Goal: Information Seeking & Learning: Learn about a topic

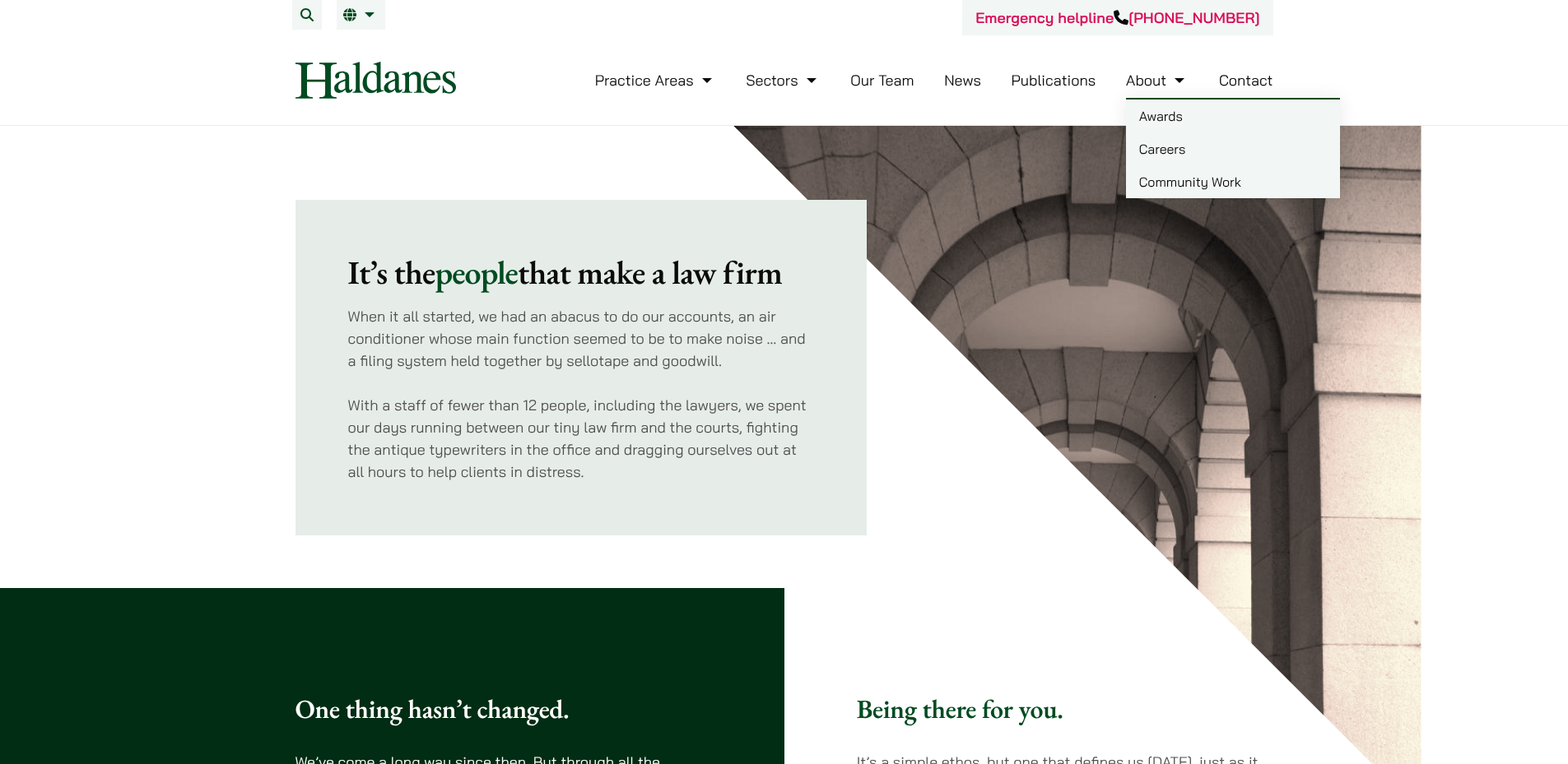
click at [1142, 85] on link "About" at bounding box center [1157, 80] width 63 height 19
click at [1172, 144] on link "Careers" at bounding box center [1233, 148] width 214 height 33
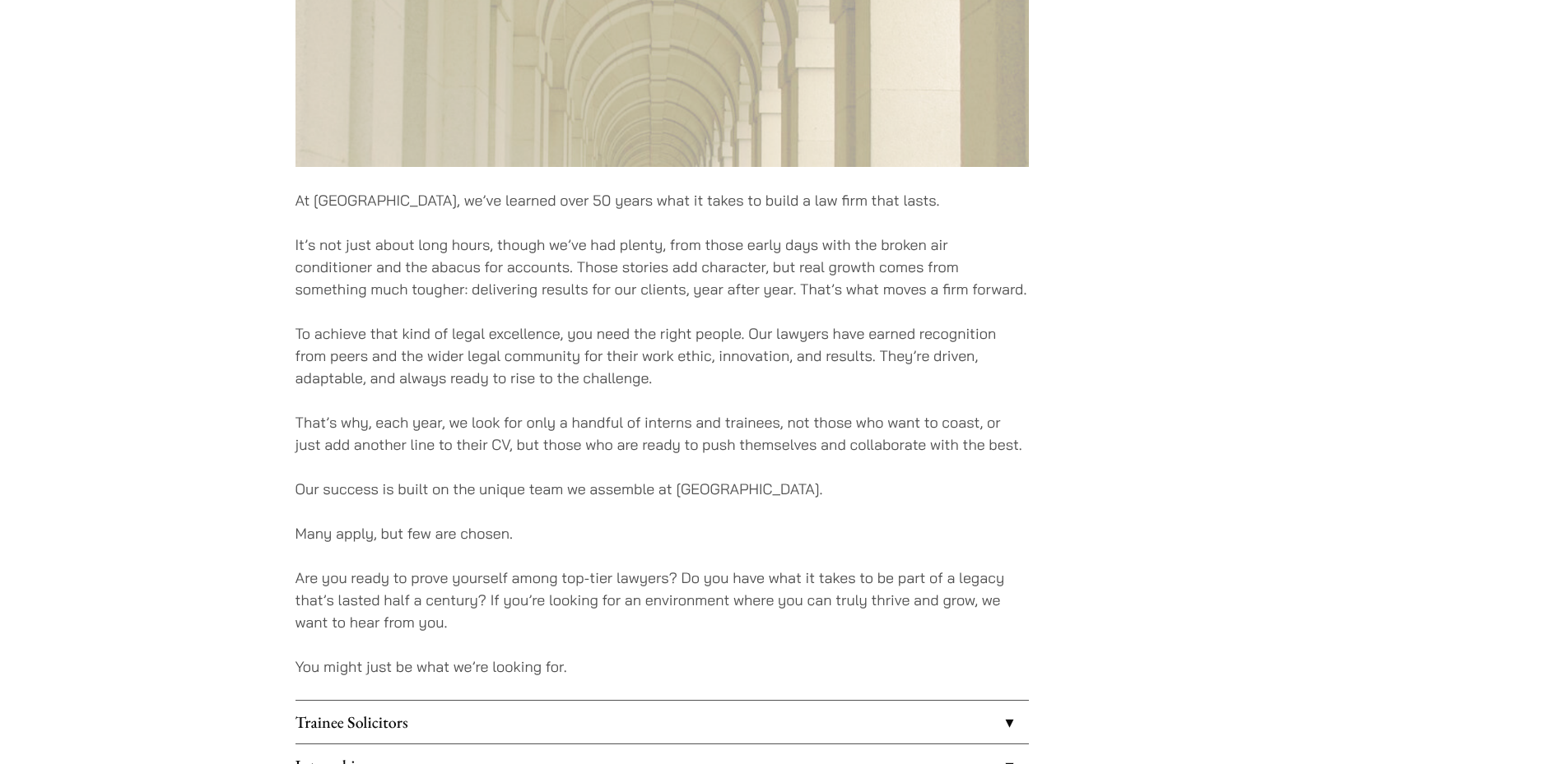
drag, startPoint x: 1111, startPoint y: 227, endPoint x: 1089, endPoint y: 252, distance: 33.3
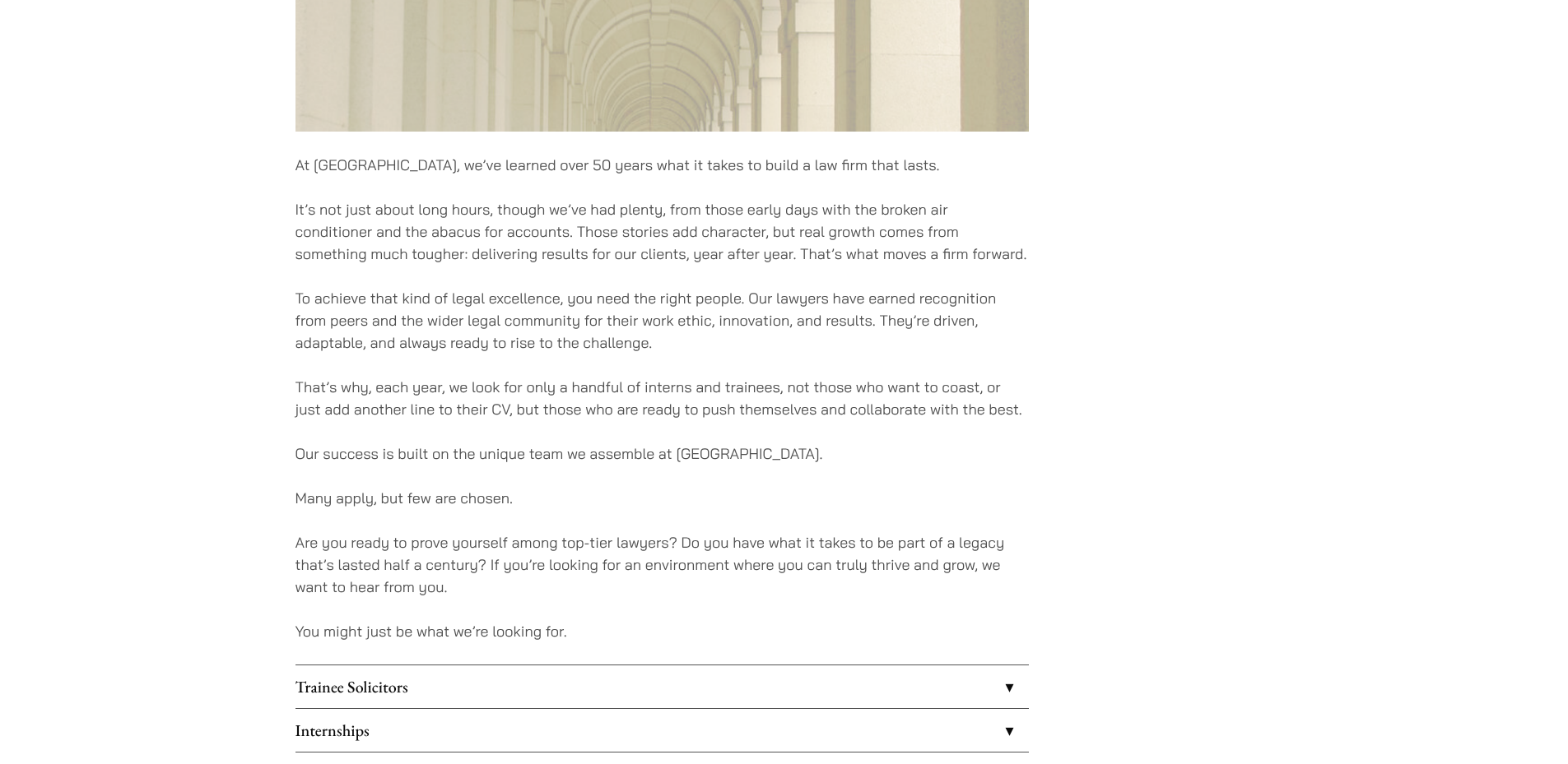
scroll to position [971, 0]
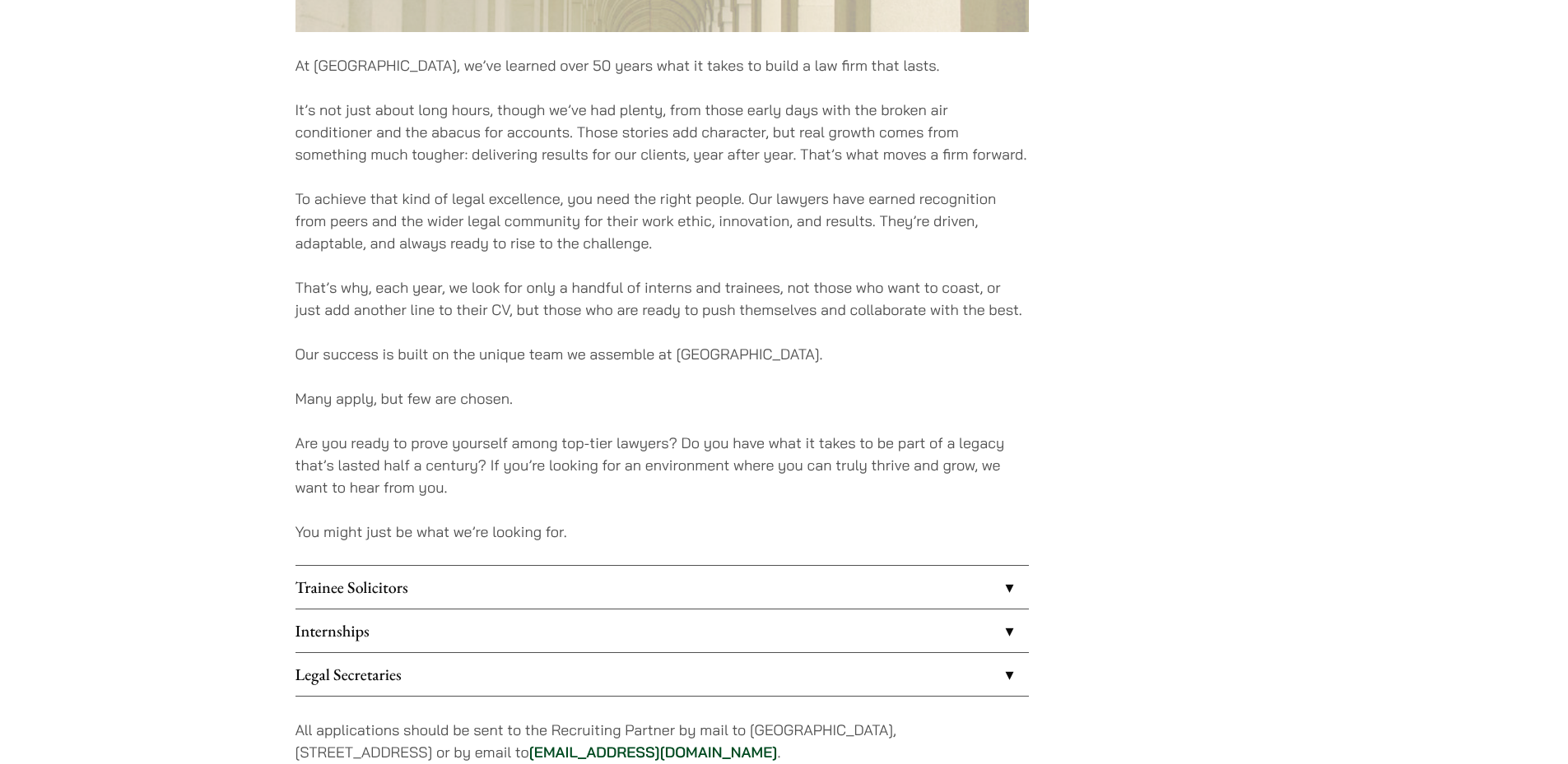
drag, startPoint x: 1139, startPoint y: 252, endPoint x: 1147, endPoint y: 303, distance: 51.6
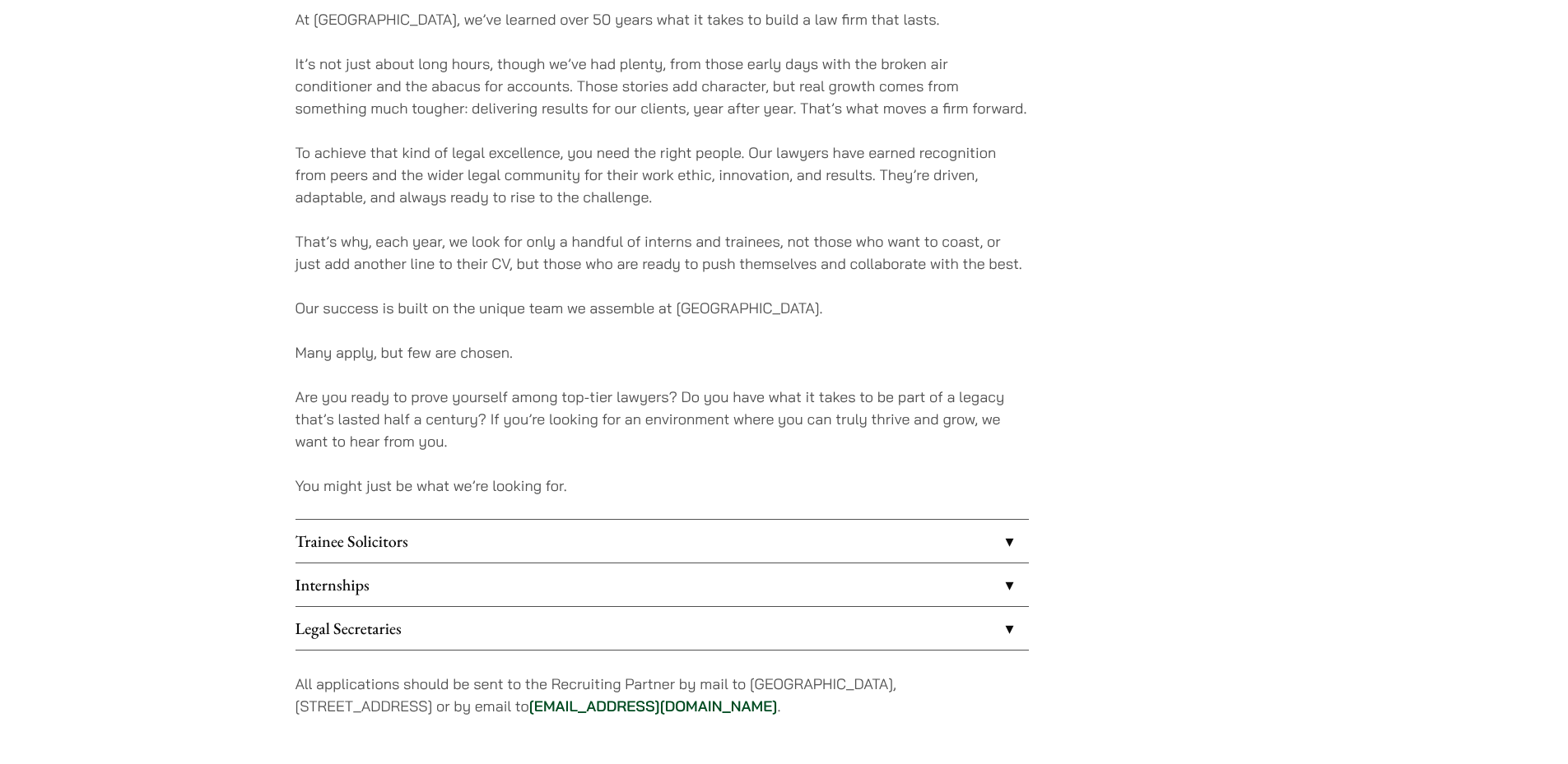
scroll to position [1031, 0]
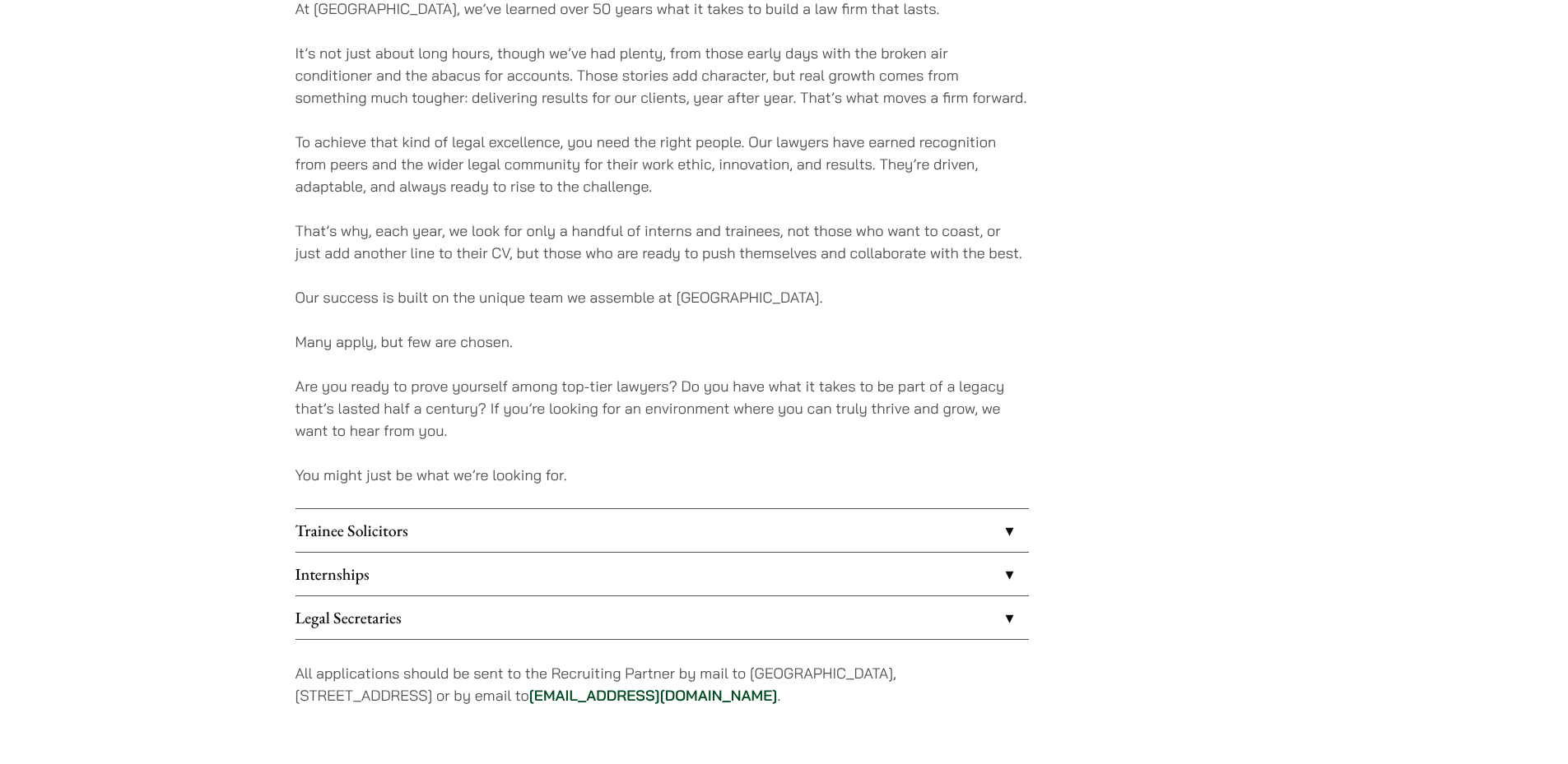
drag, startPoint x: 1121, startPoint y: 279, endPoint x: 1110, endPoint y: 308, distance: 31.0
click at [506, 517] on link "Trainee Solicitors" at bounding box center [661, 527] width 733 height 43
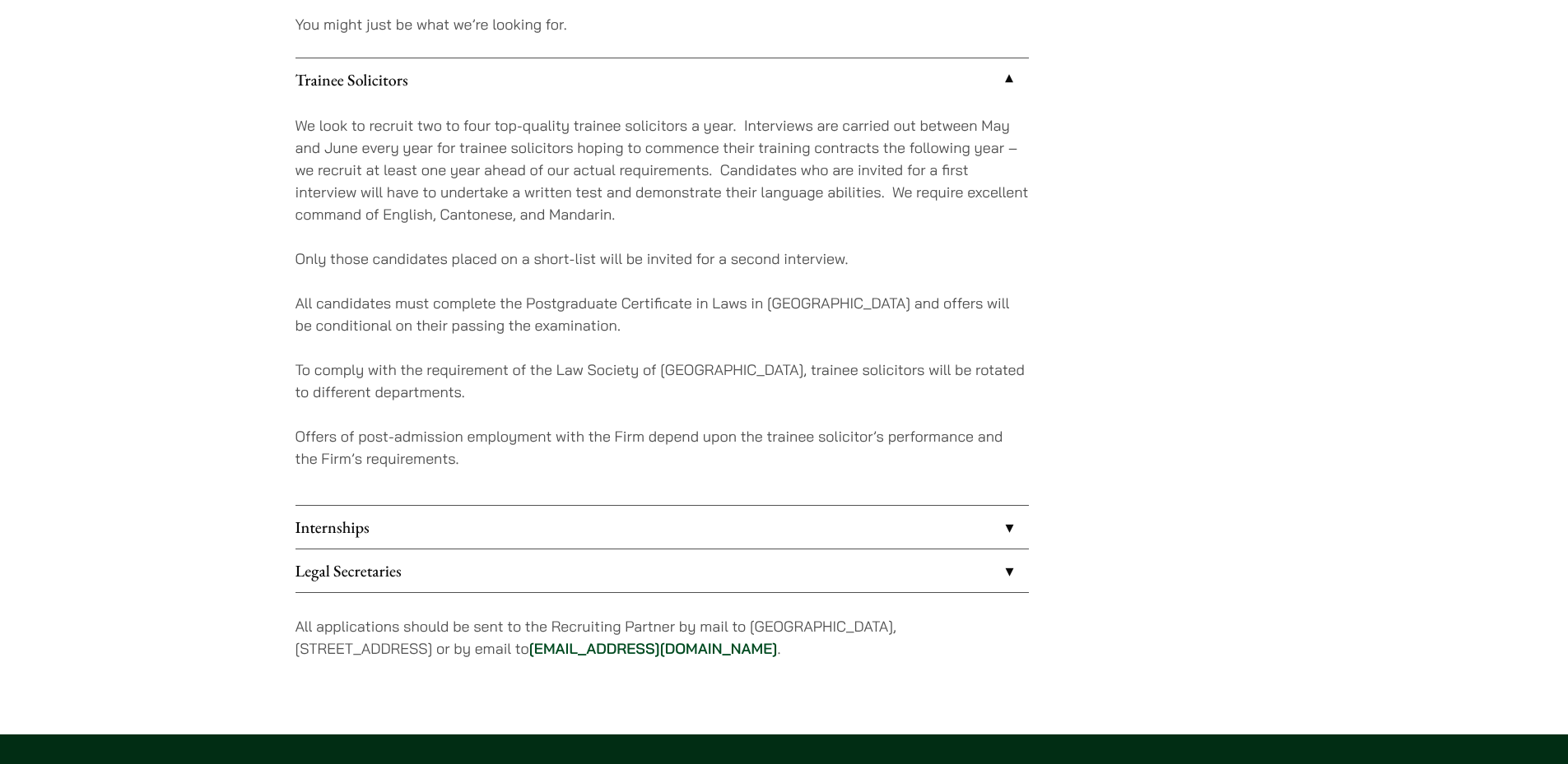
scroll to position [1607, 0]
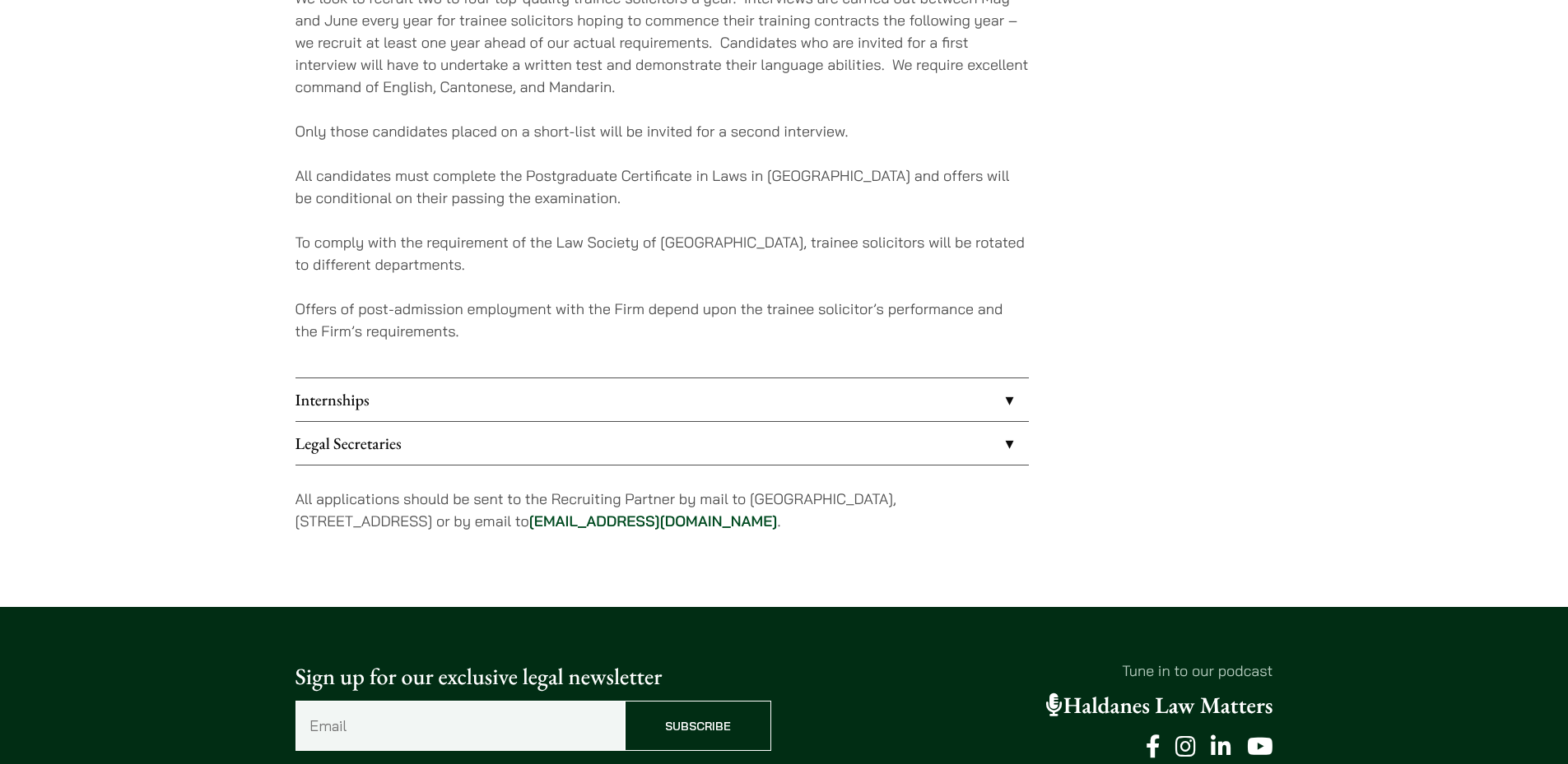
click at [538, 413] on link "Internships" at bounding box center [661, 400] width 733 height 43
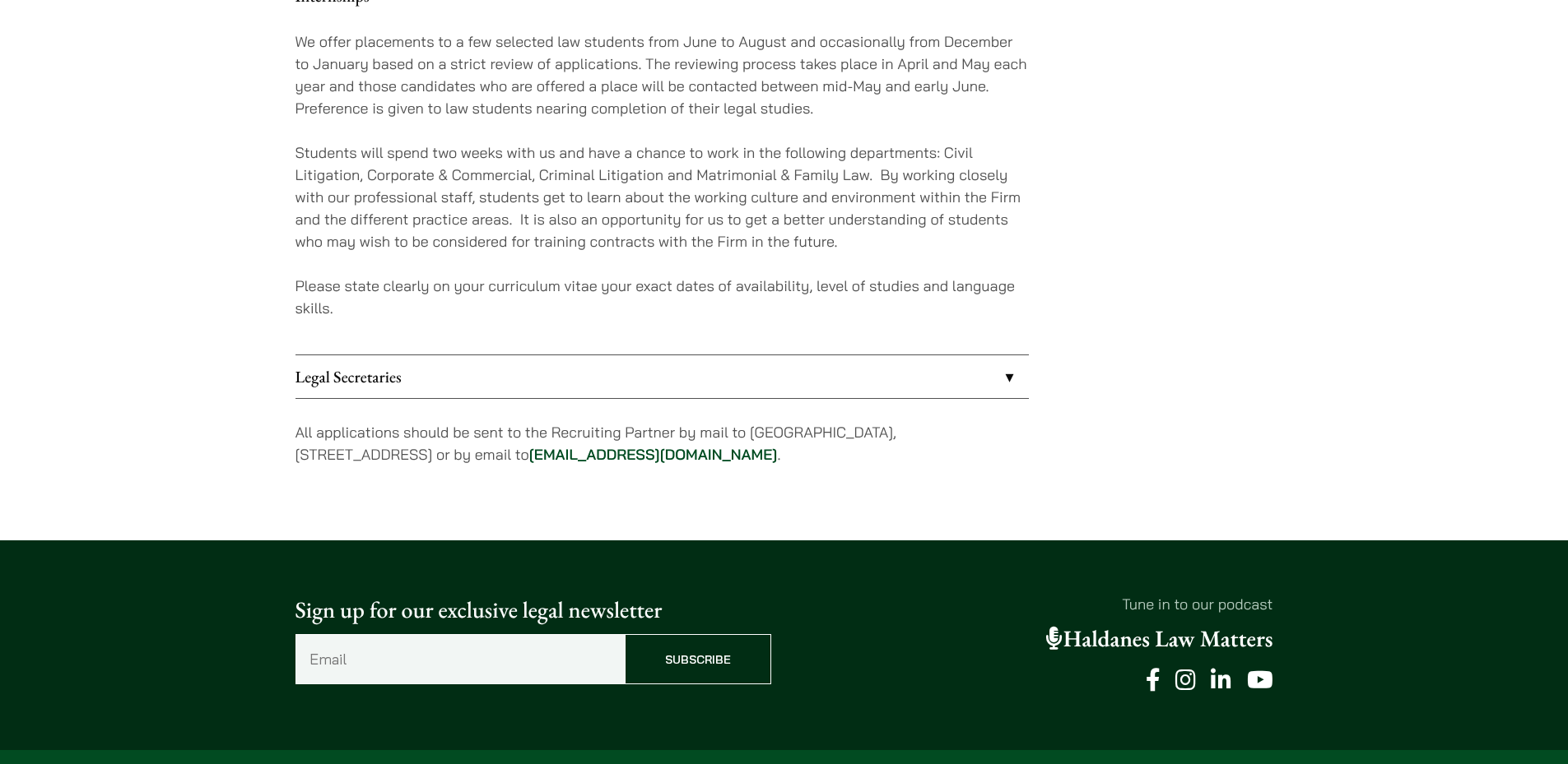
click at [575, 389] on link "Legal Secretaries" at bounding box center [661, 376] width 733 height 43
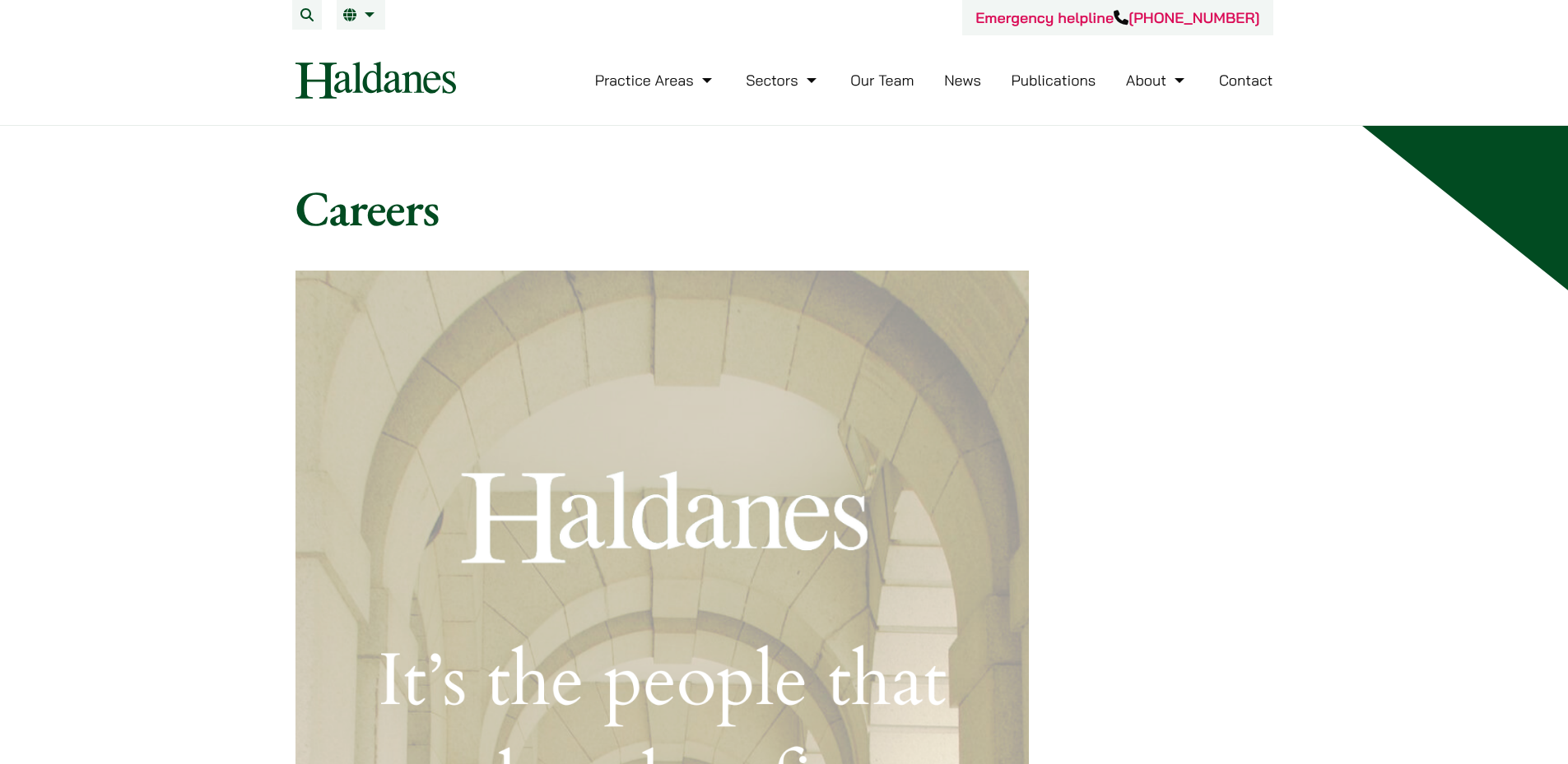
drag, startPoint x: 975, startPoint y: 507, endPoint x: 985, endPoint y: 254, distance: 253.2
click at [353, 47] on span "繁" at bounding box center [356, 48] width 13 height 17
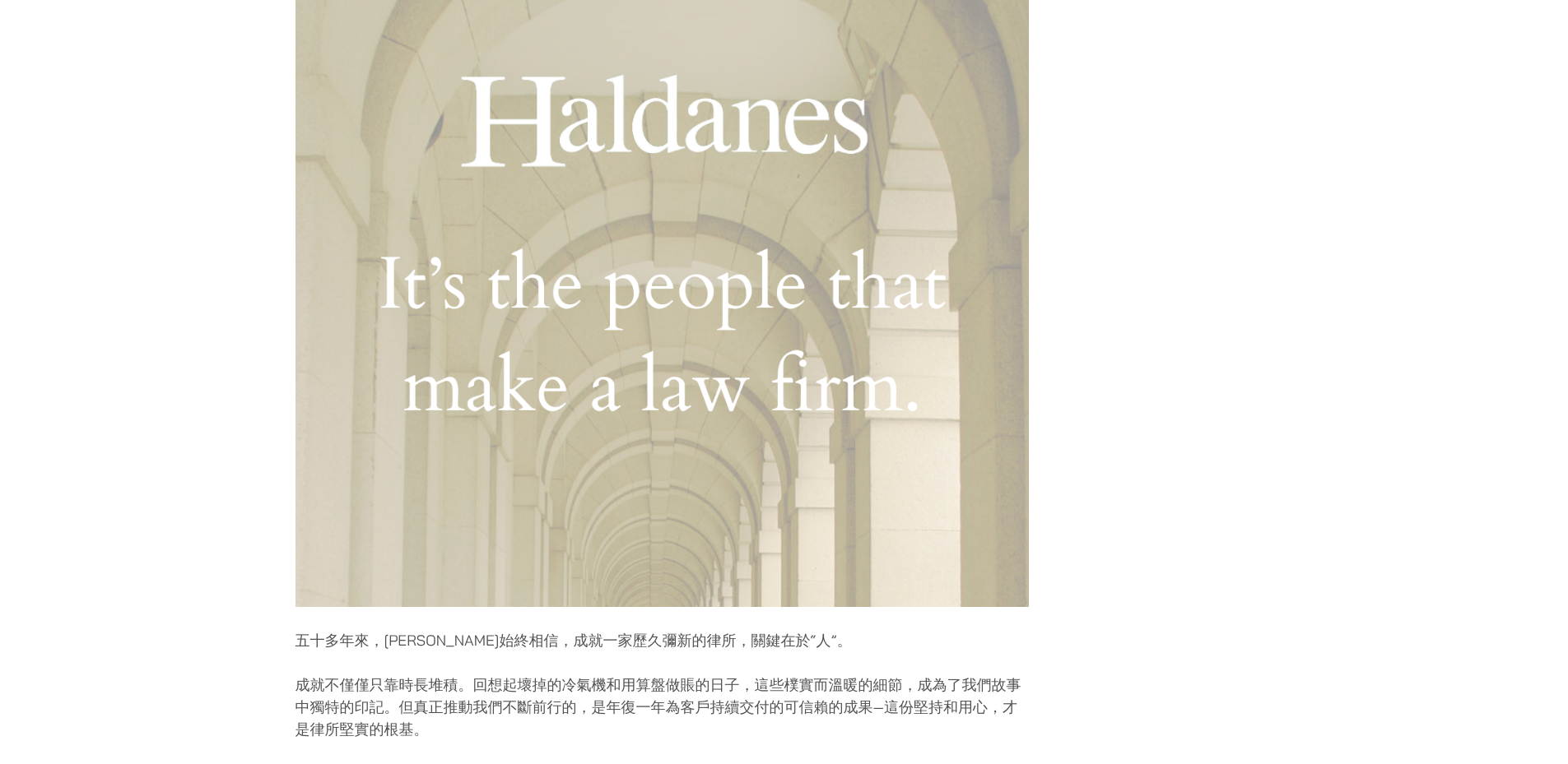
scroll to position [411, 0]
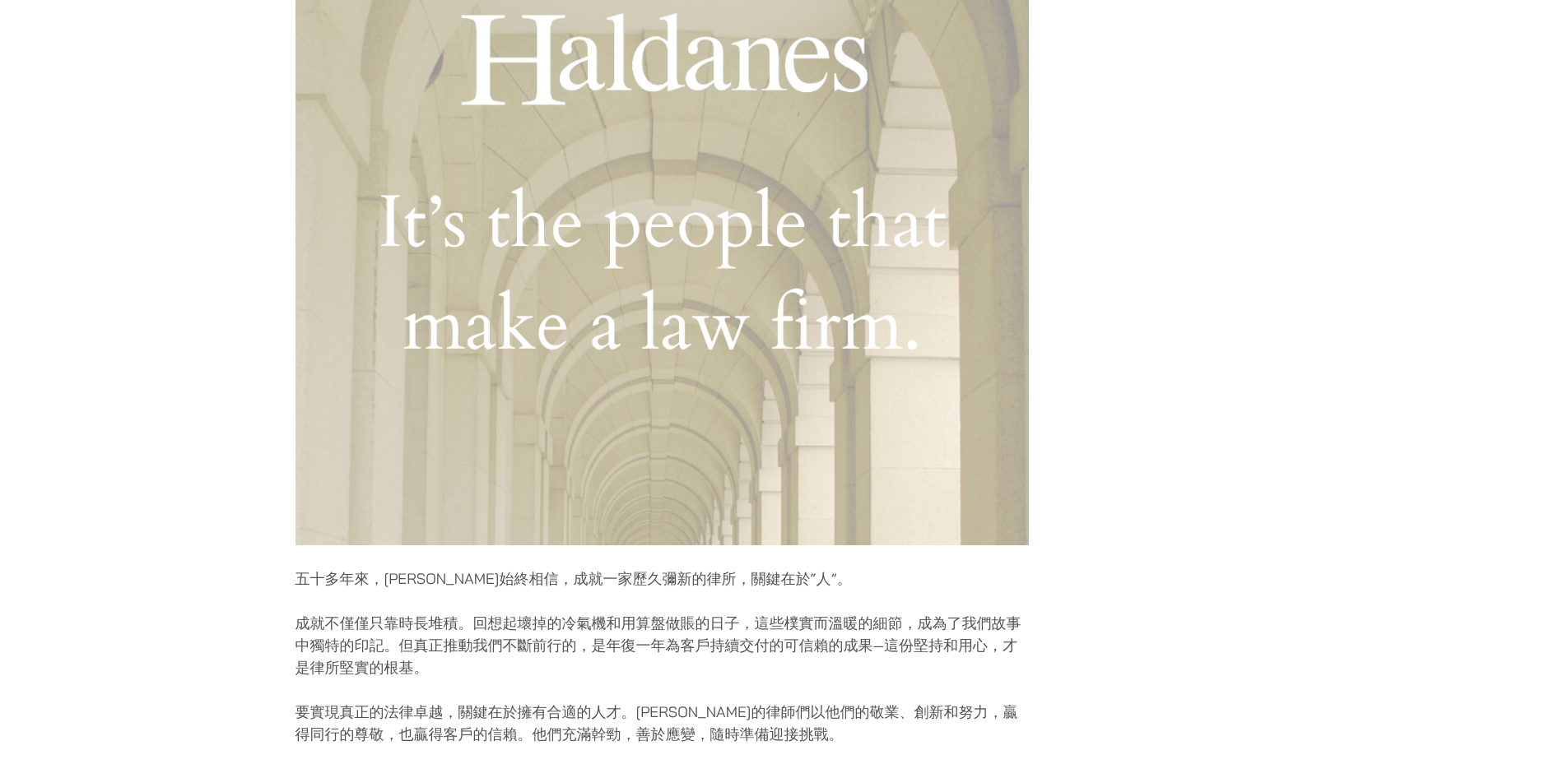
drag, startPoint x: 1172, startPoint y: 221, endPoint x: 1163, endPoint y: 247, distance: 27.5
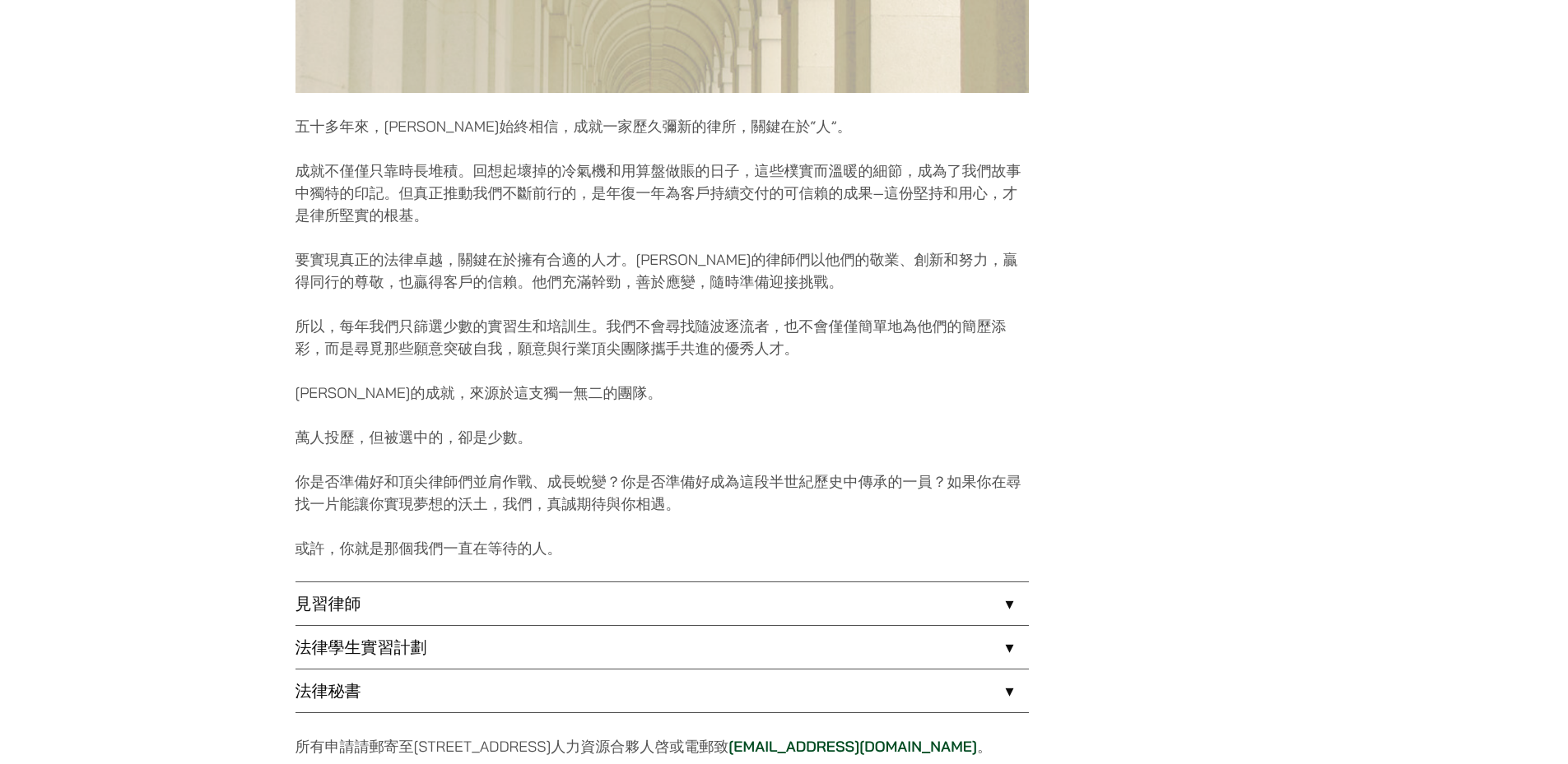
scroll to position [950, 0]
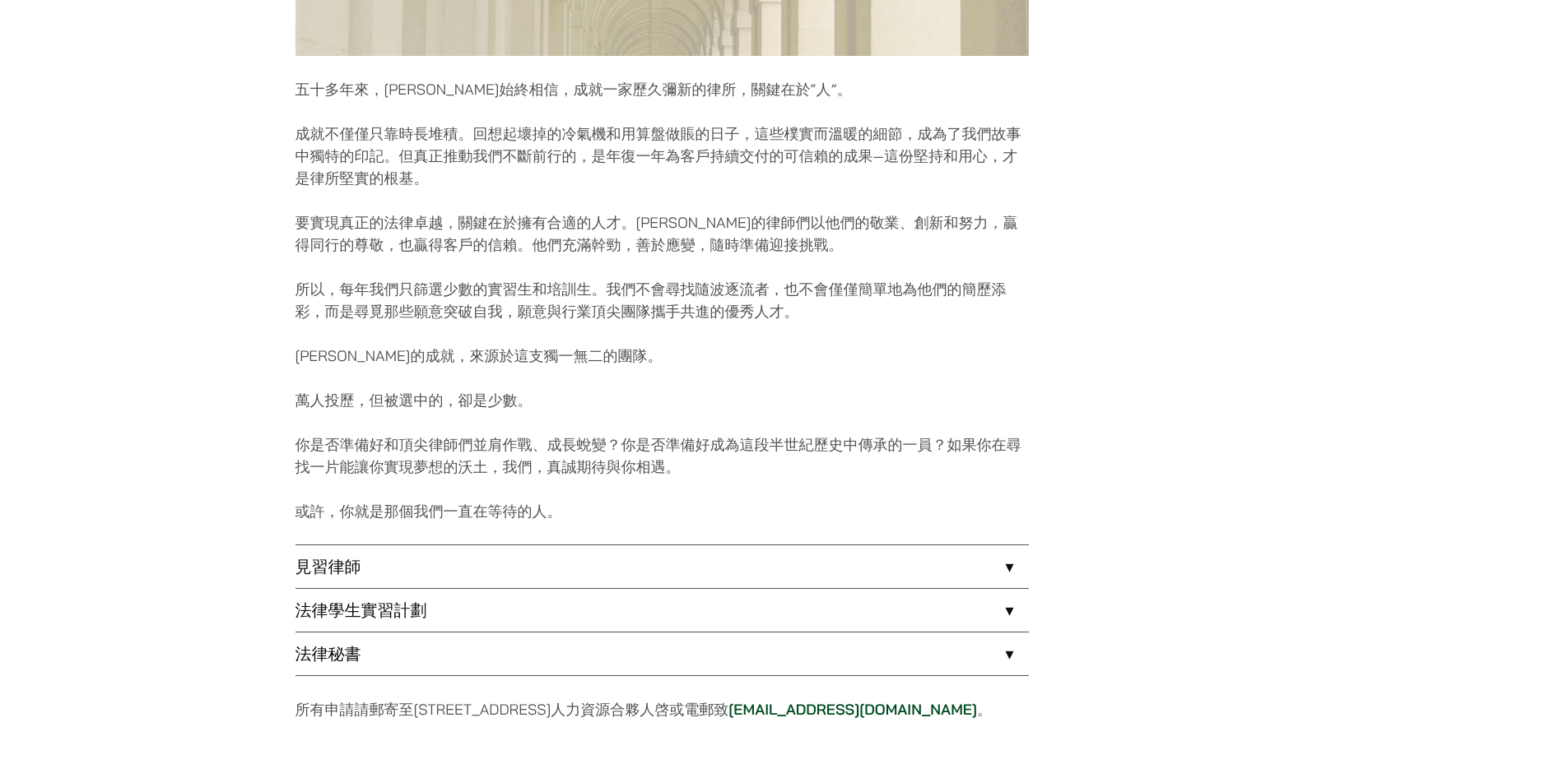
drag, startPoint x: 1142, startPoint y: 243, endPoint x: 1131, endPoint y: 265, distance: 24.6
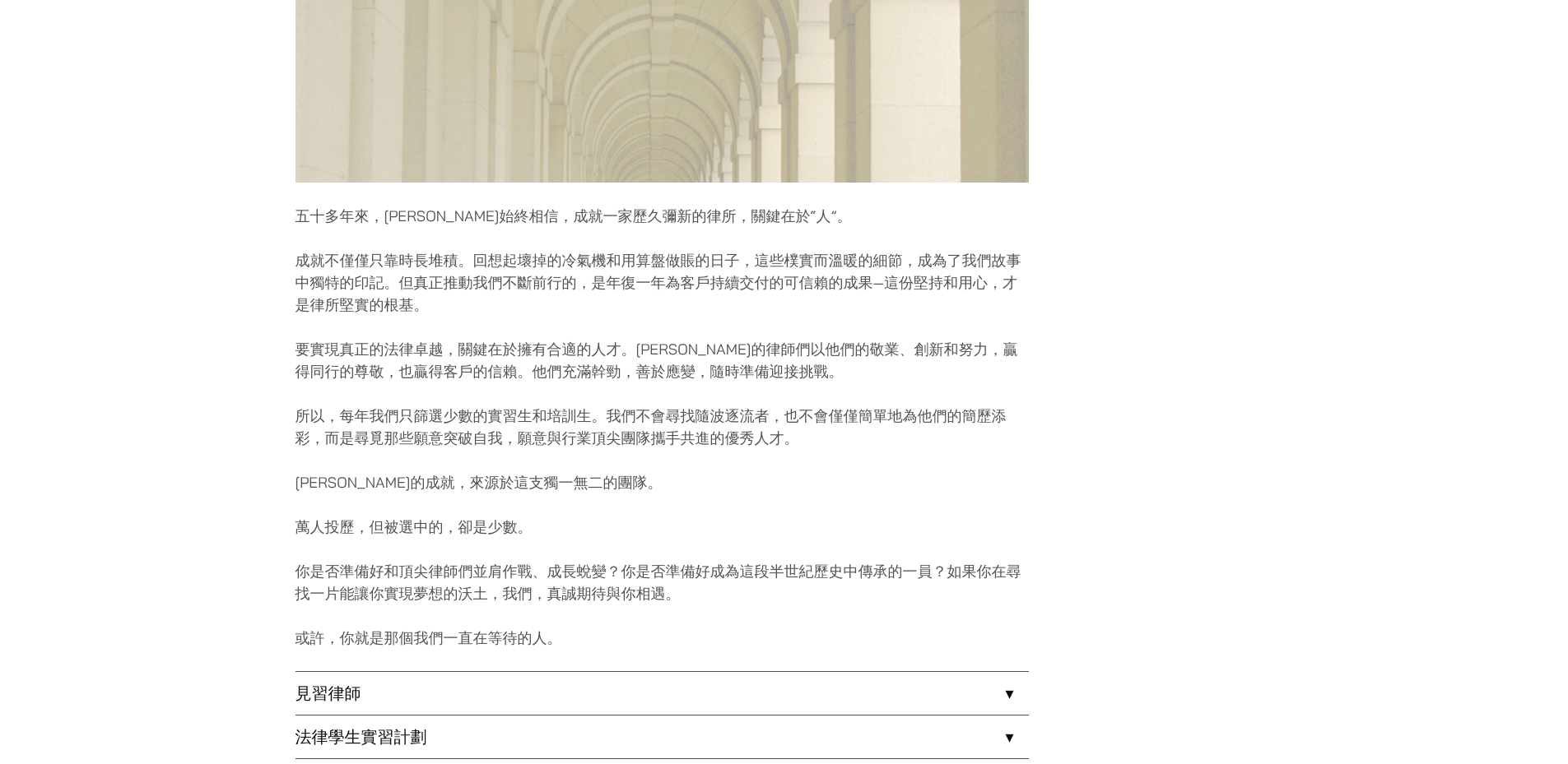
scroll to position [0, 0]
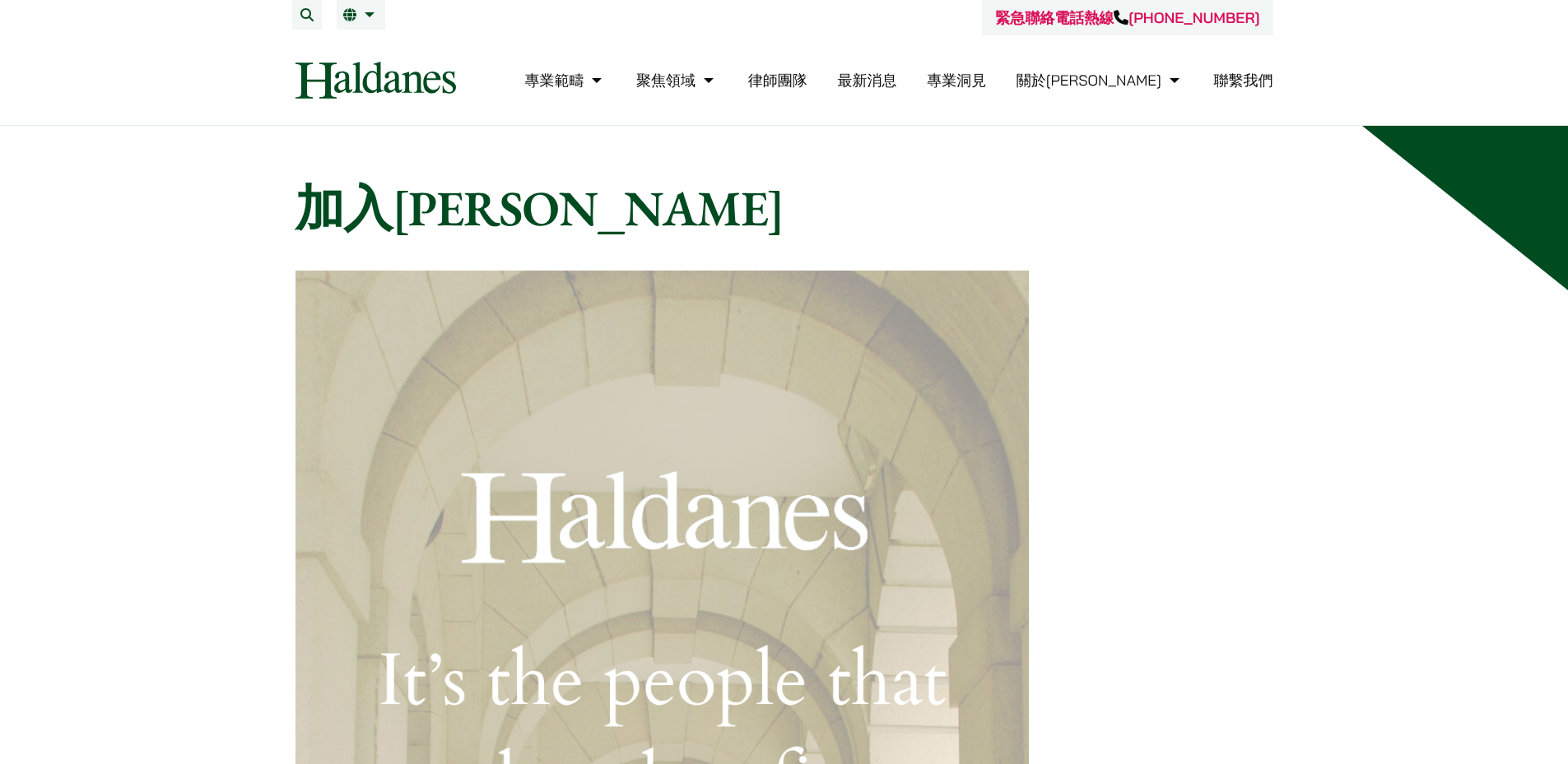
drag, startPoint x: 941, startPoint y: 427, endPoint x: 1009, endPoint y: 109, distance: 325.2
click at [355, 48] on span "EN" at bounding box center [358, 48] width 18 height 17
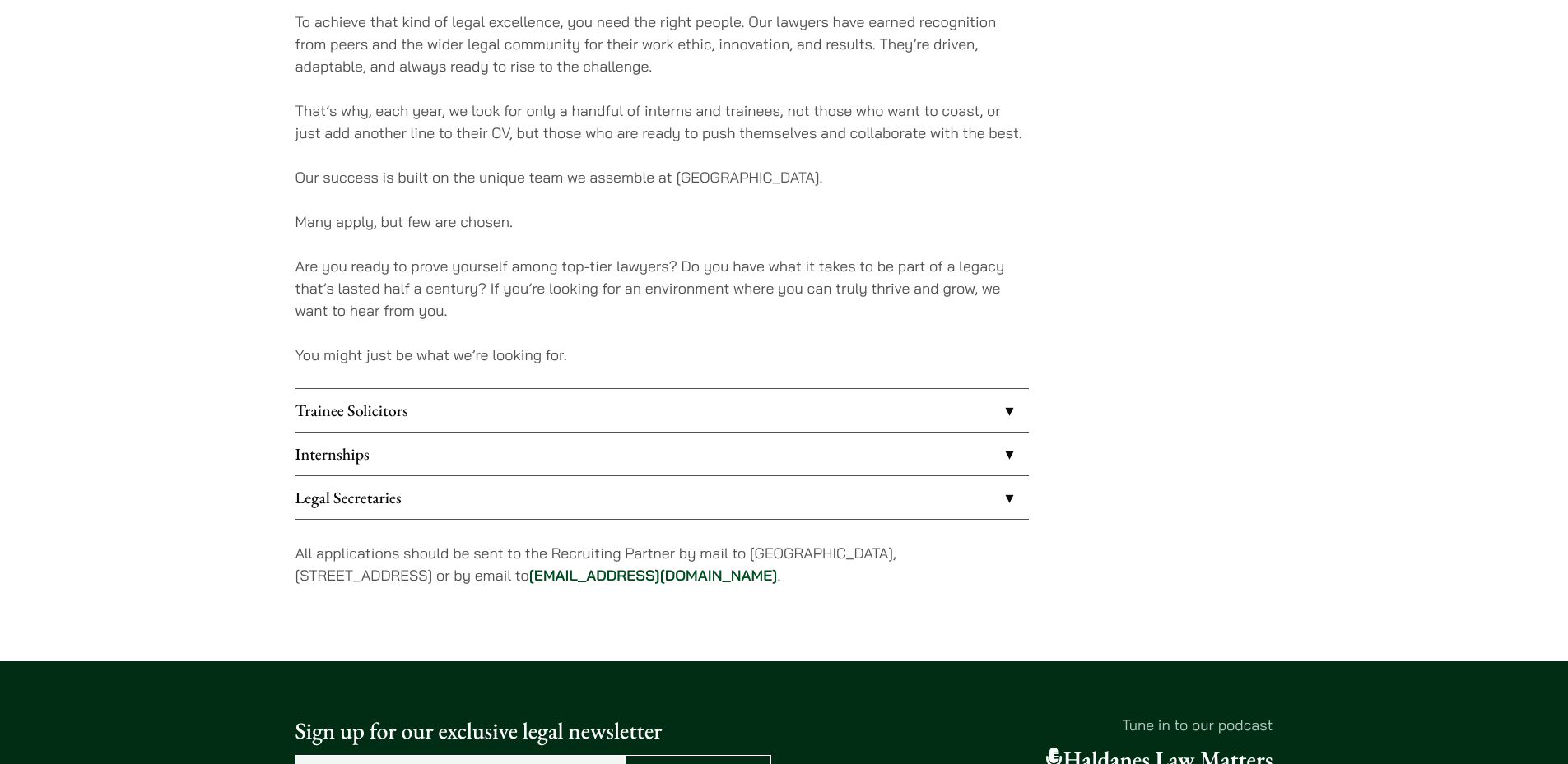
drag, startPoint x: 1239, startPoint y: 298, endPoint x: 1215, endPoint y: 379, distance: 84.5
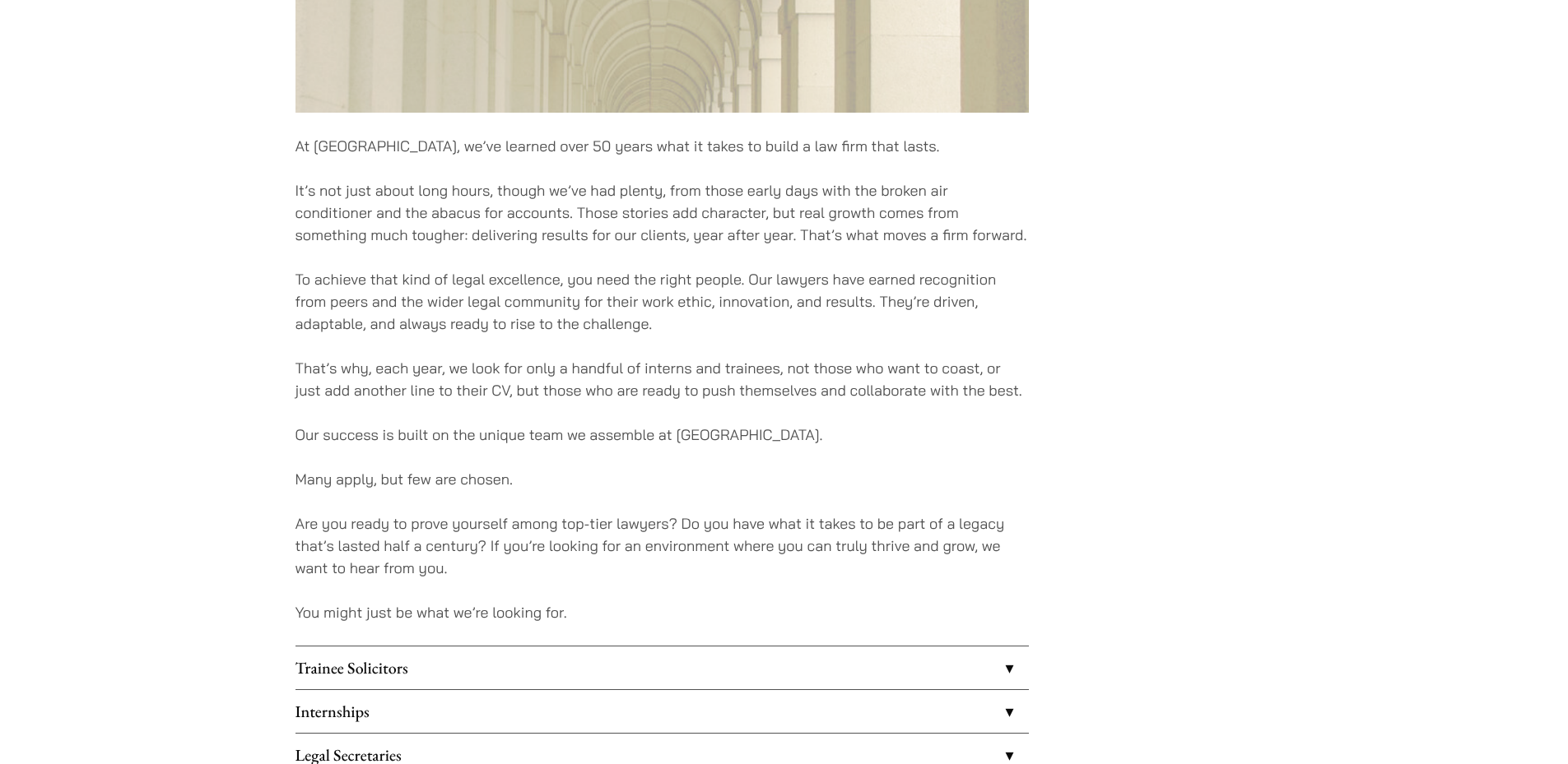
scroll to position [845, 0]
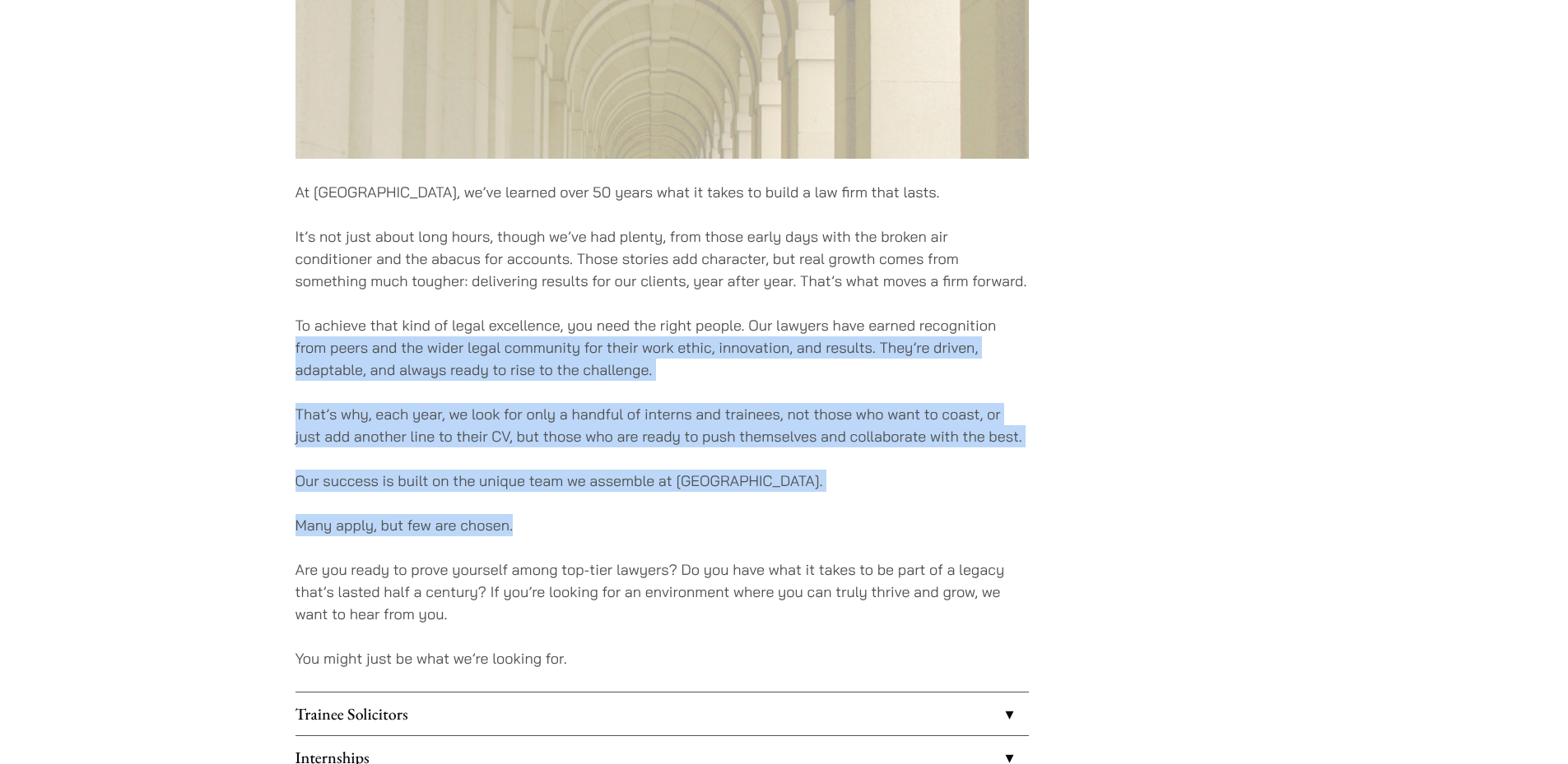
drag, startPoint x: 1232, startPoint y: 354, endPoint x: 1193, endPoint y: 507, distance: 157.9
click at [1194, 502] on div "At [GEOGRAPHIC_DATA], we’ve learned over 50 years what it takes to build a law …" at bounding box center [784, 169] width 978 height 1486
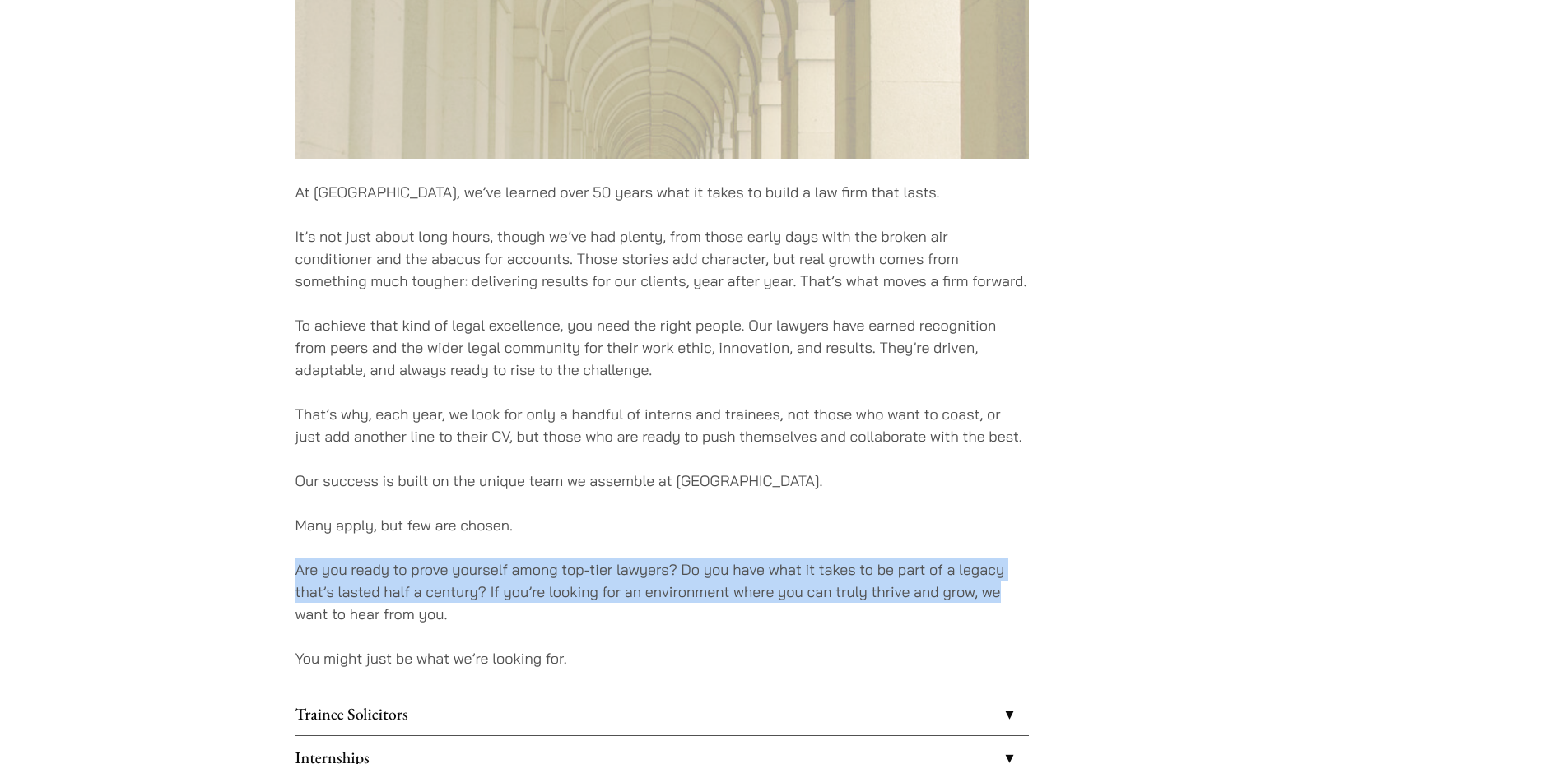
drag, startPoint x: 1169, startPoint y: 598, endPoint x: 1128, endPoint y: 528, distance: 81.1
click at [1128, 528] on div "At [GEOGRAPHIC_DATA], we’ve learned over 50 years what it takes to build a law …" at bounding box center [784, 169] width 978 height 1486
click at [1094, 544] on div "At [GEOGRAPHIC_DATA], we’ve learned over 50 years what it takes to build a law …" at bounding box center [784, 169] width 978 height 1486
